Goal: Navigation & Orientation: Find specific page/section

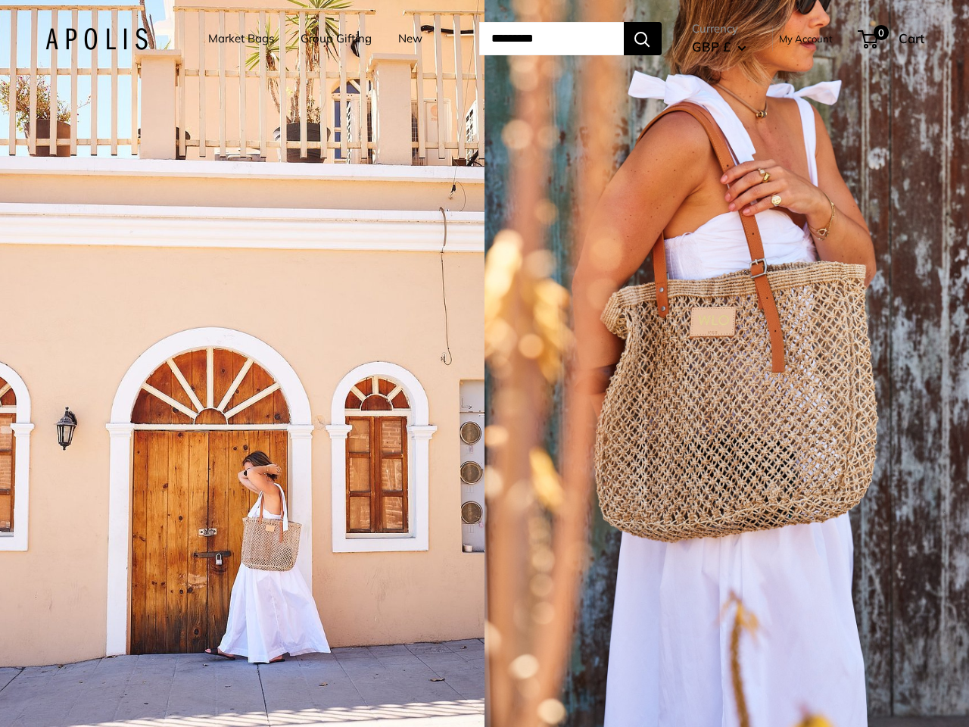
click at [485, 39] on input "Search..." at bounding box center [551, 38] width 145 height 33
click at [570, 39] on input "Search..." at bounding box center [551, 38] width 145 height 33
click at [242, 363] on div "1 / 5" at bounding box center [242, 363] width 485 height 727
click at [727, 363] on div "1 / 5" at bounding box center [727, 363] width 485 height 727
